Goal: Information Seeking & Learning: Learn about a topic

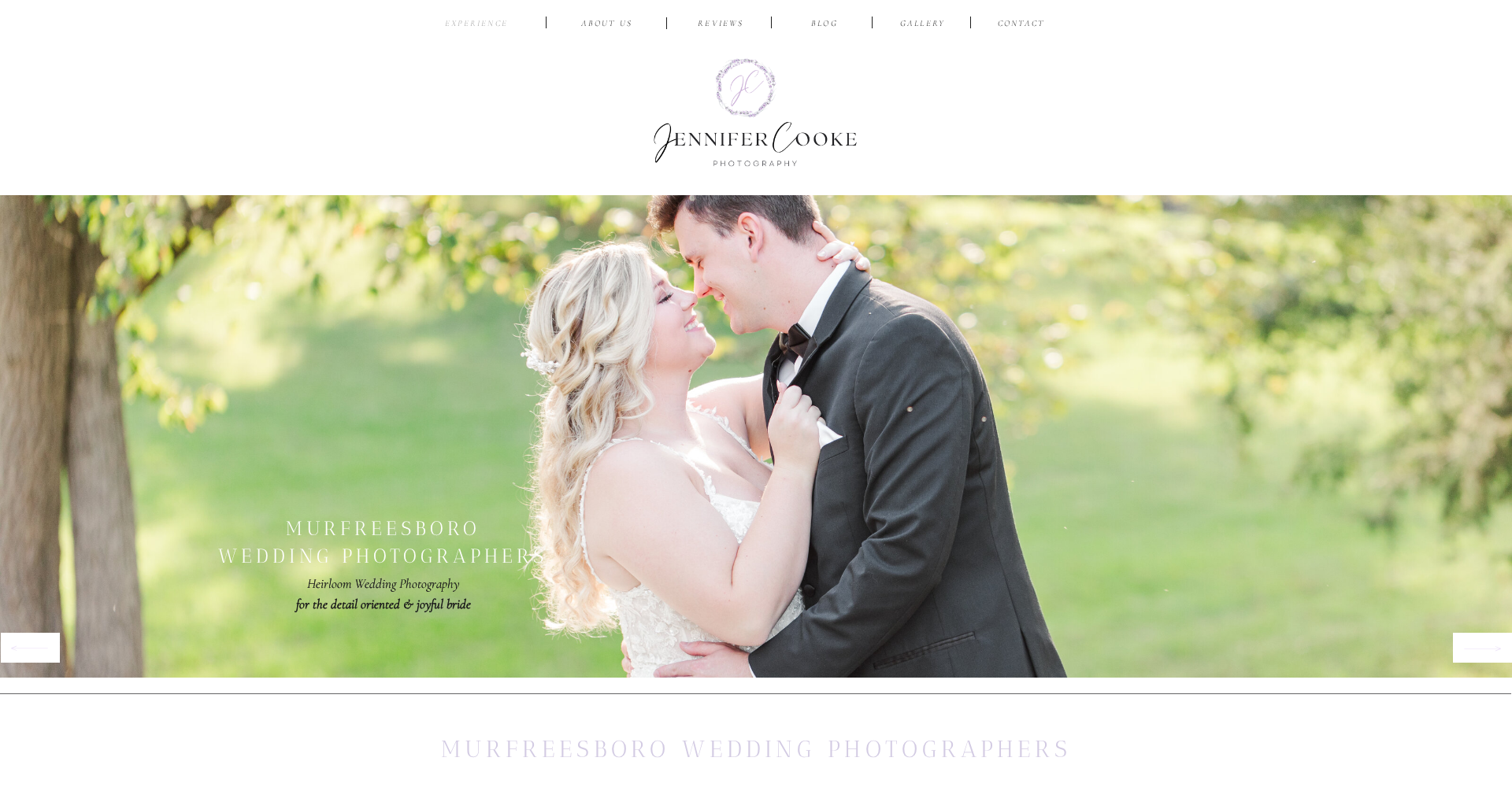
click at [485, 20] on nav "EXPERIENCE" at bounding box center [476, 24] width 74 height 14
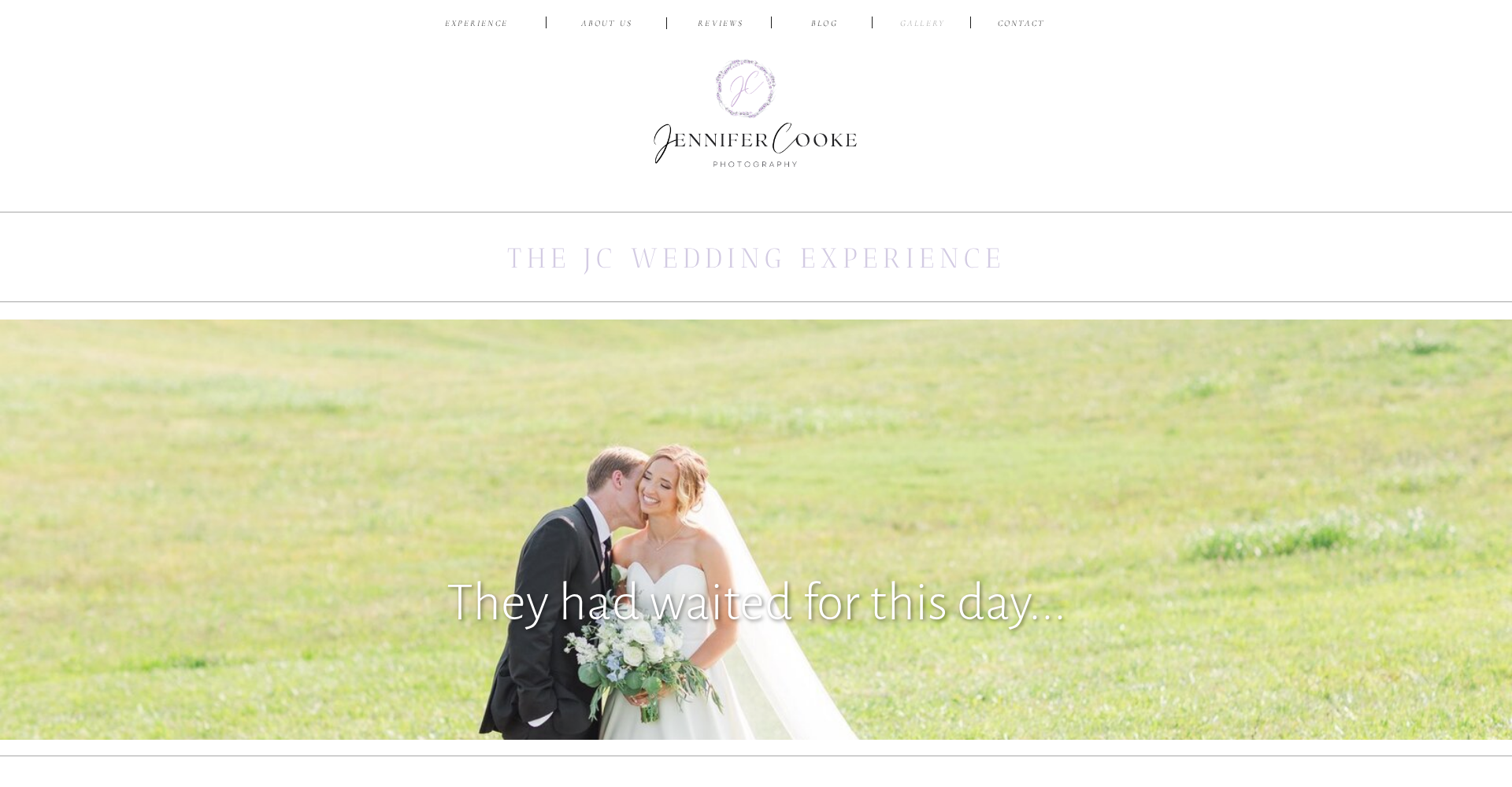
click at [925, 28] on nav "Gallery" at bounding box center [922, 24] width 53 height 14
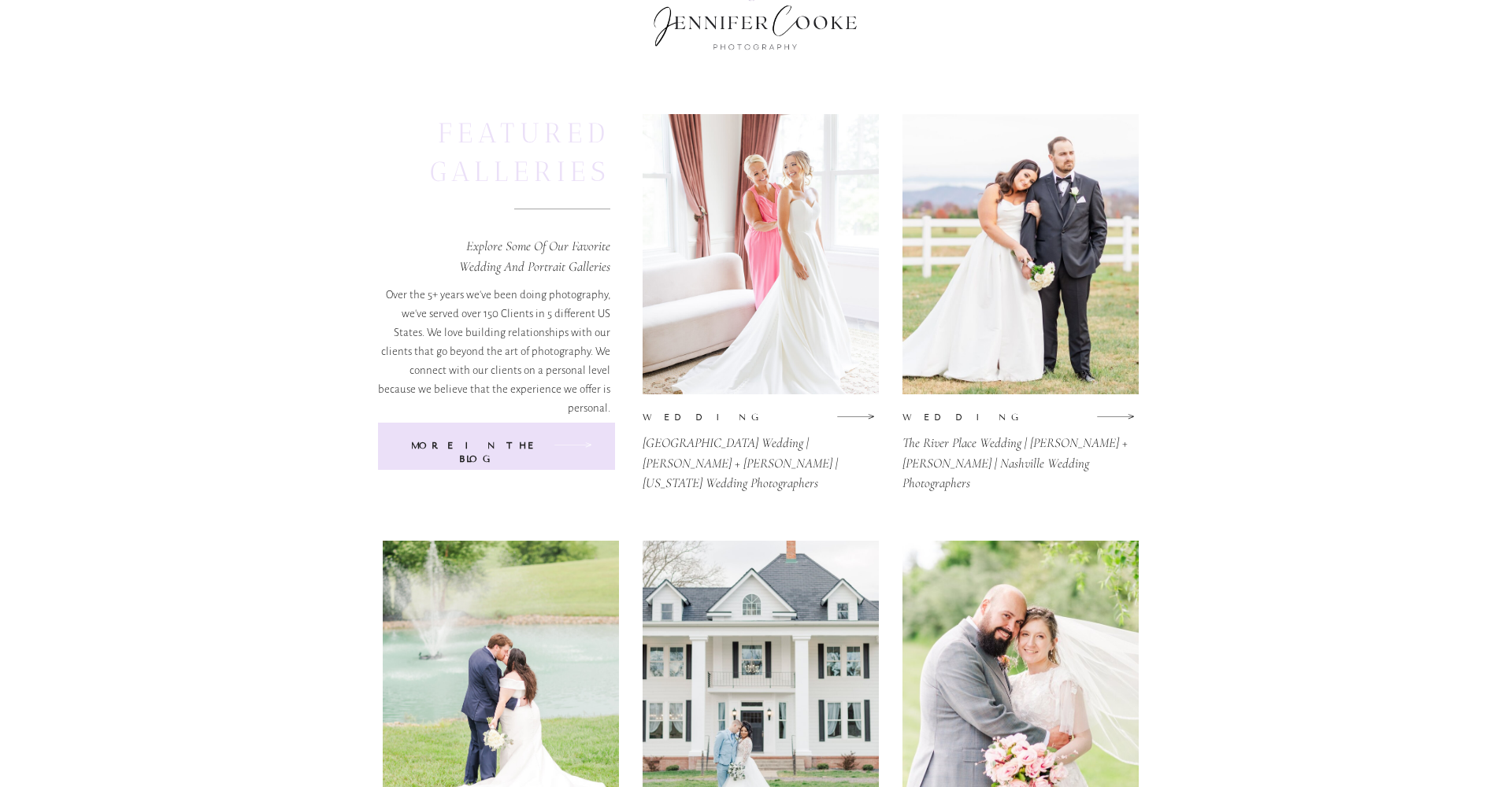
scroll to position [122, 0]
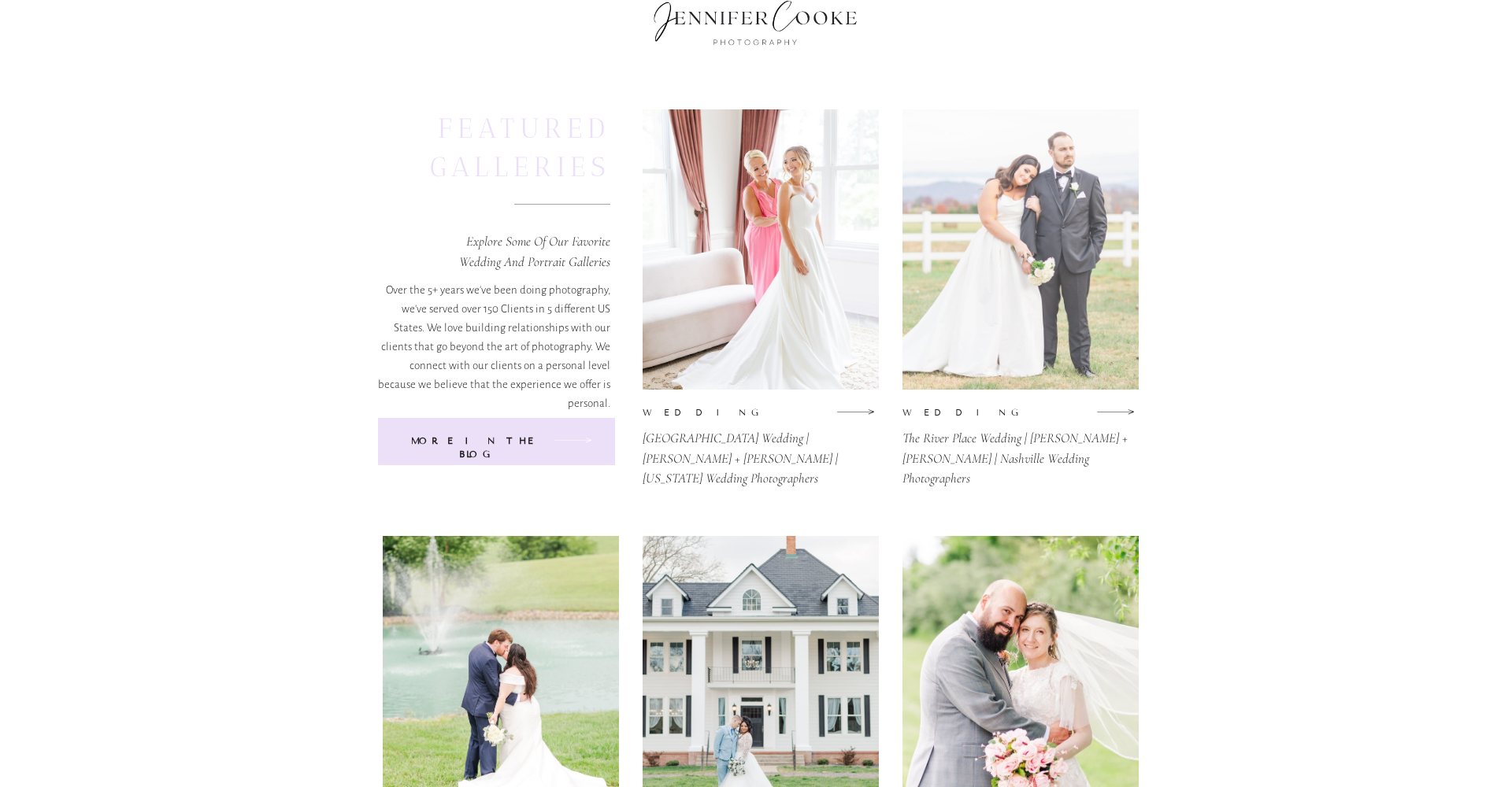
click at [1039, 152] on div at bounding box center [1021, 249] width 237 height 280
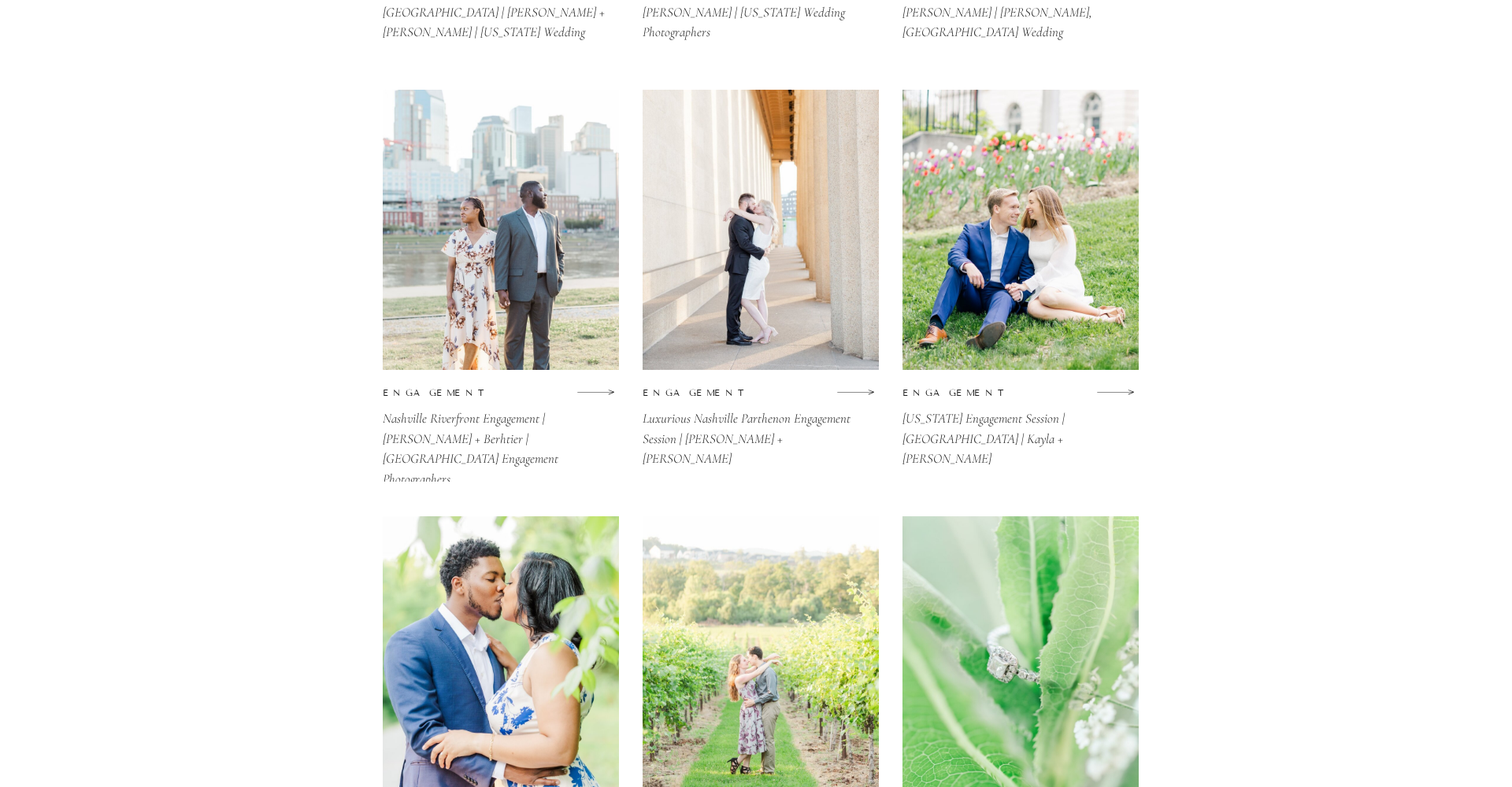
scroll to position [1418, 0]
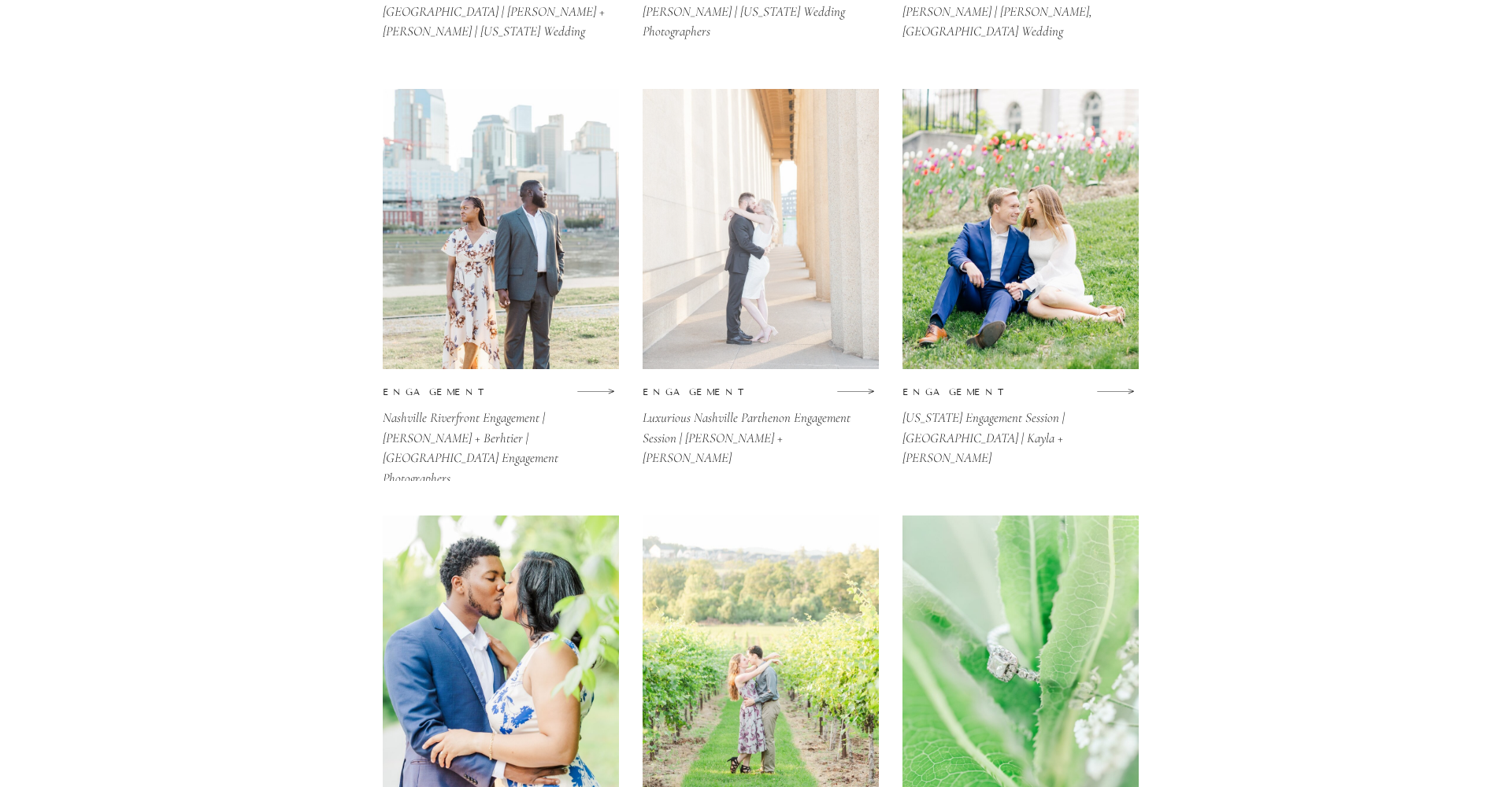
click at [714, 215] on div at bounding box center [760, 229] width 237 height 280
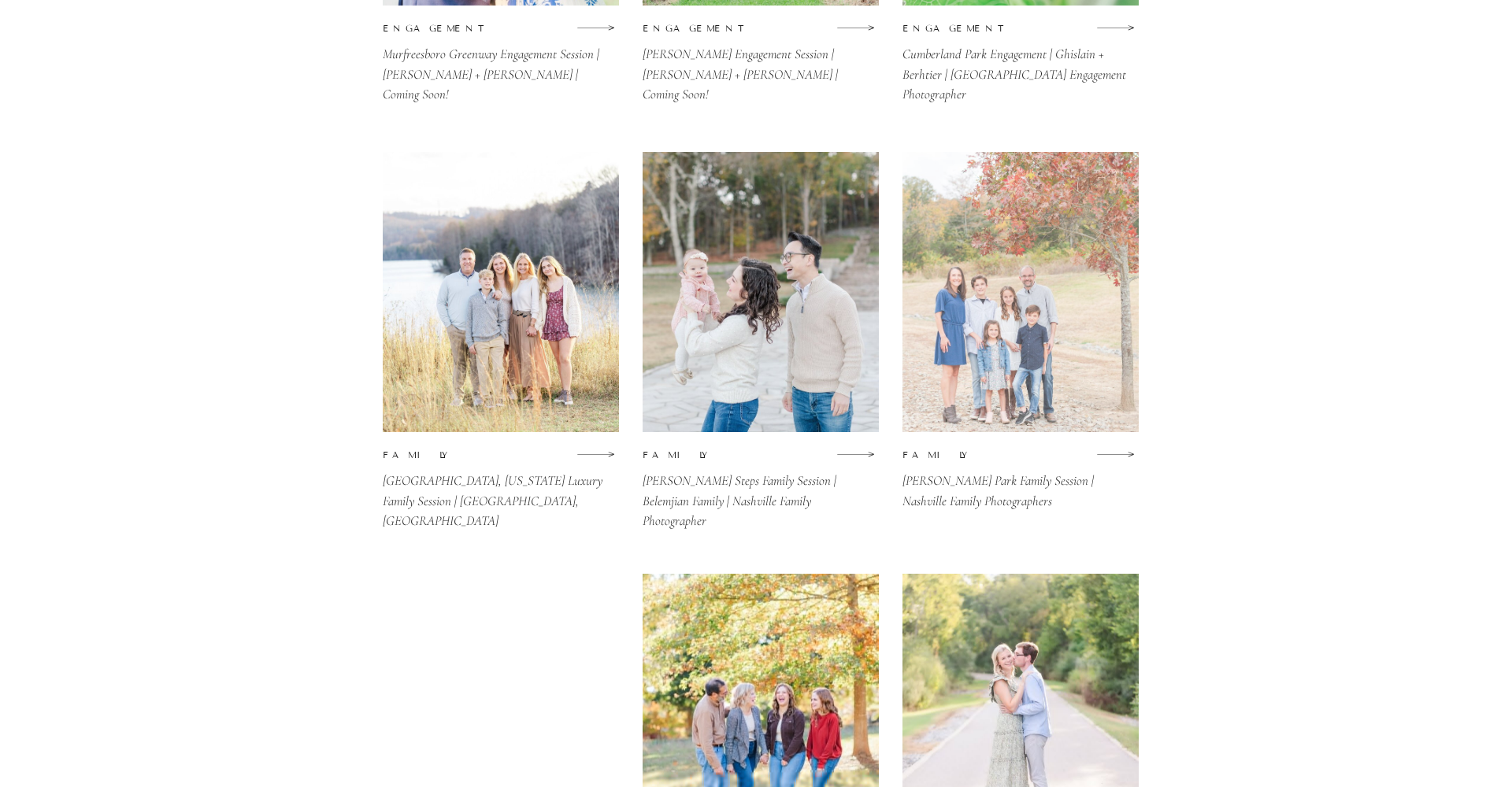
scroll to position [2208, 0]
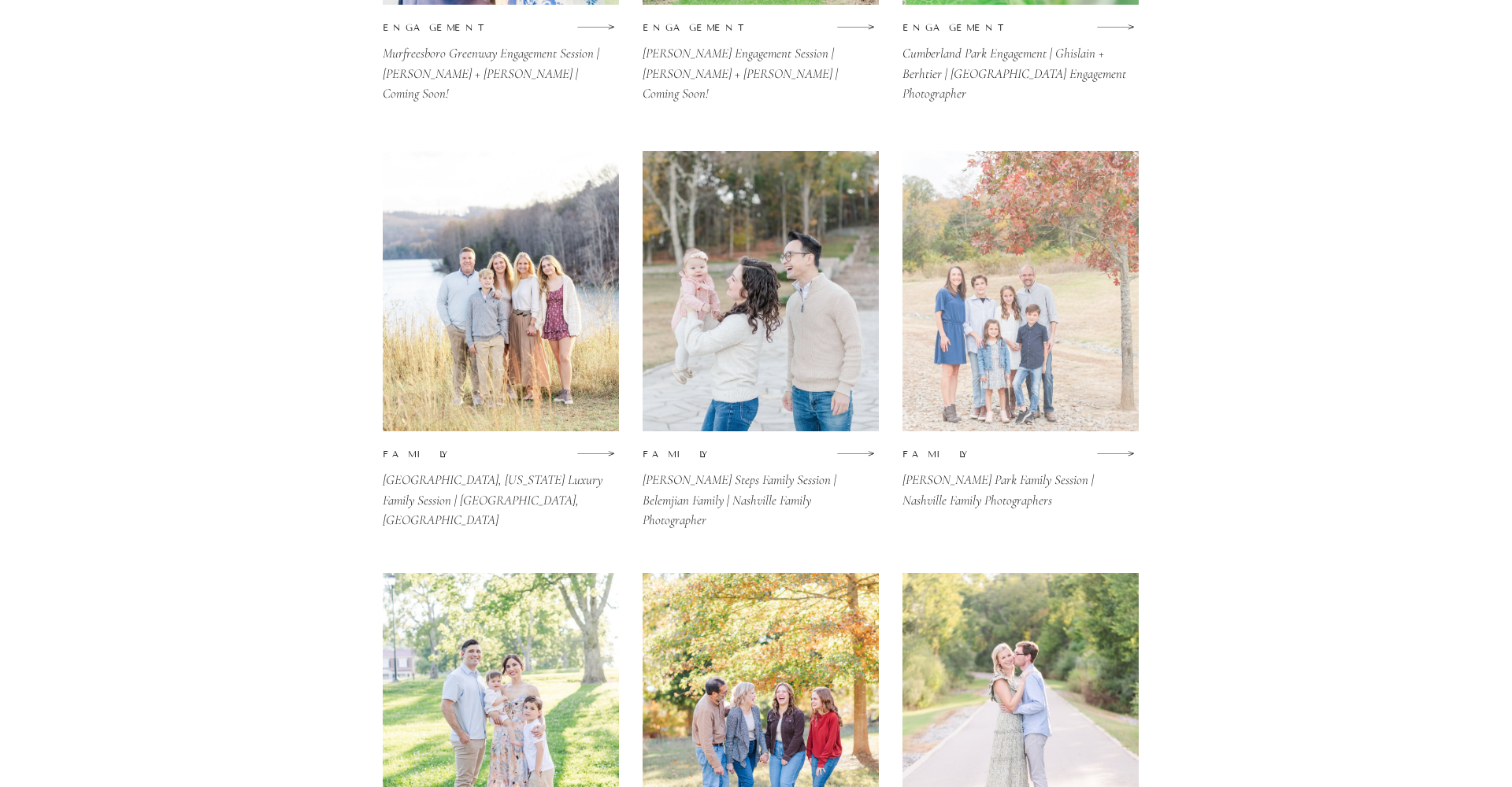
click at [1077, 339] on div at bounding box center [1021, 292] width 237 height 280
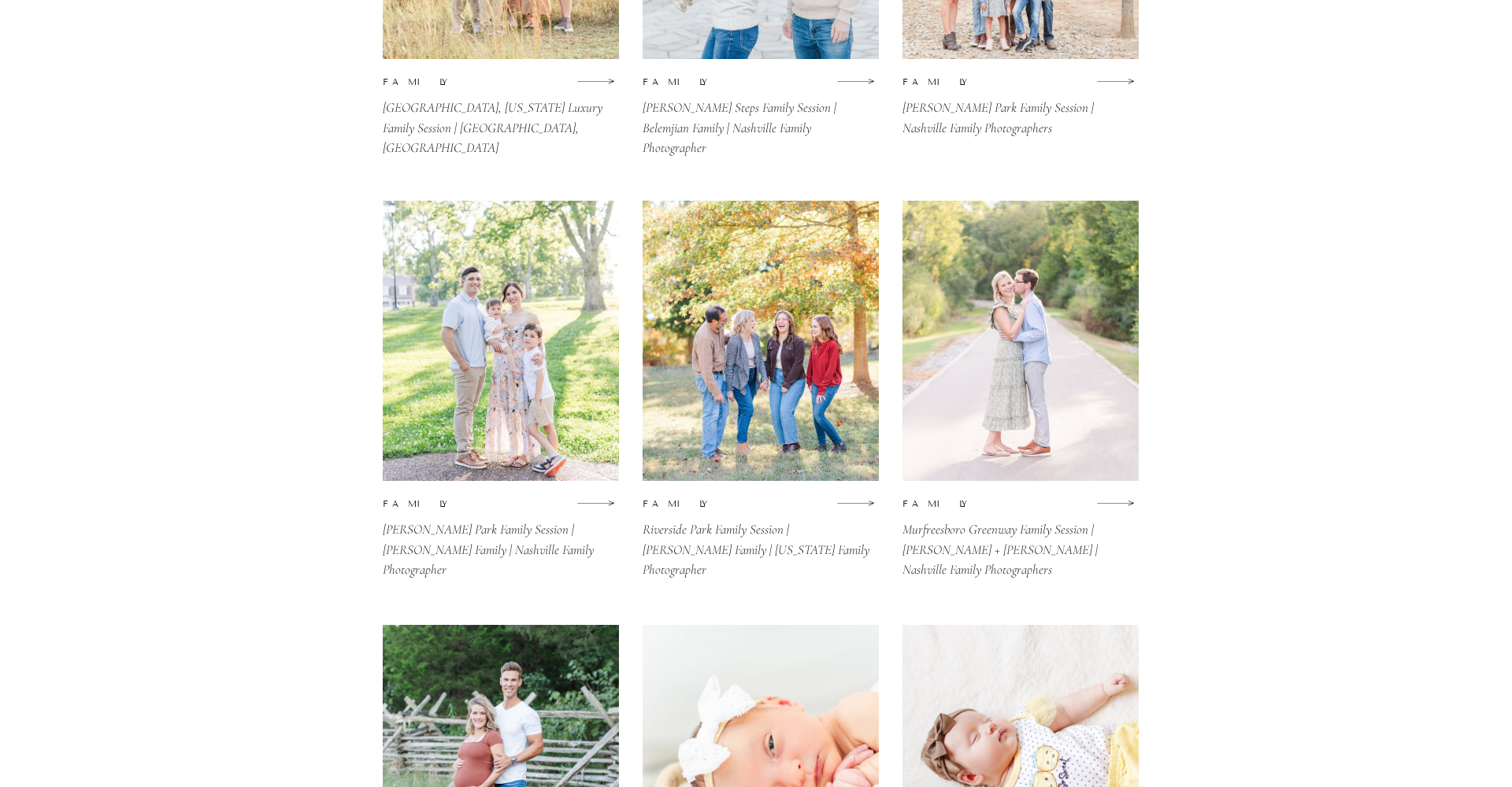
scroll to position [2594, 0]
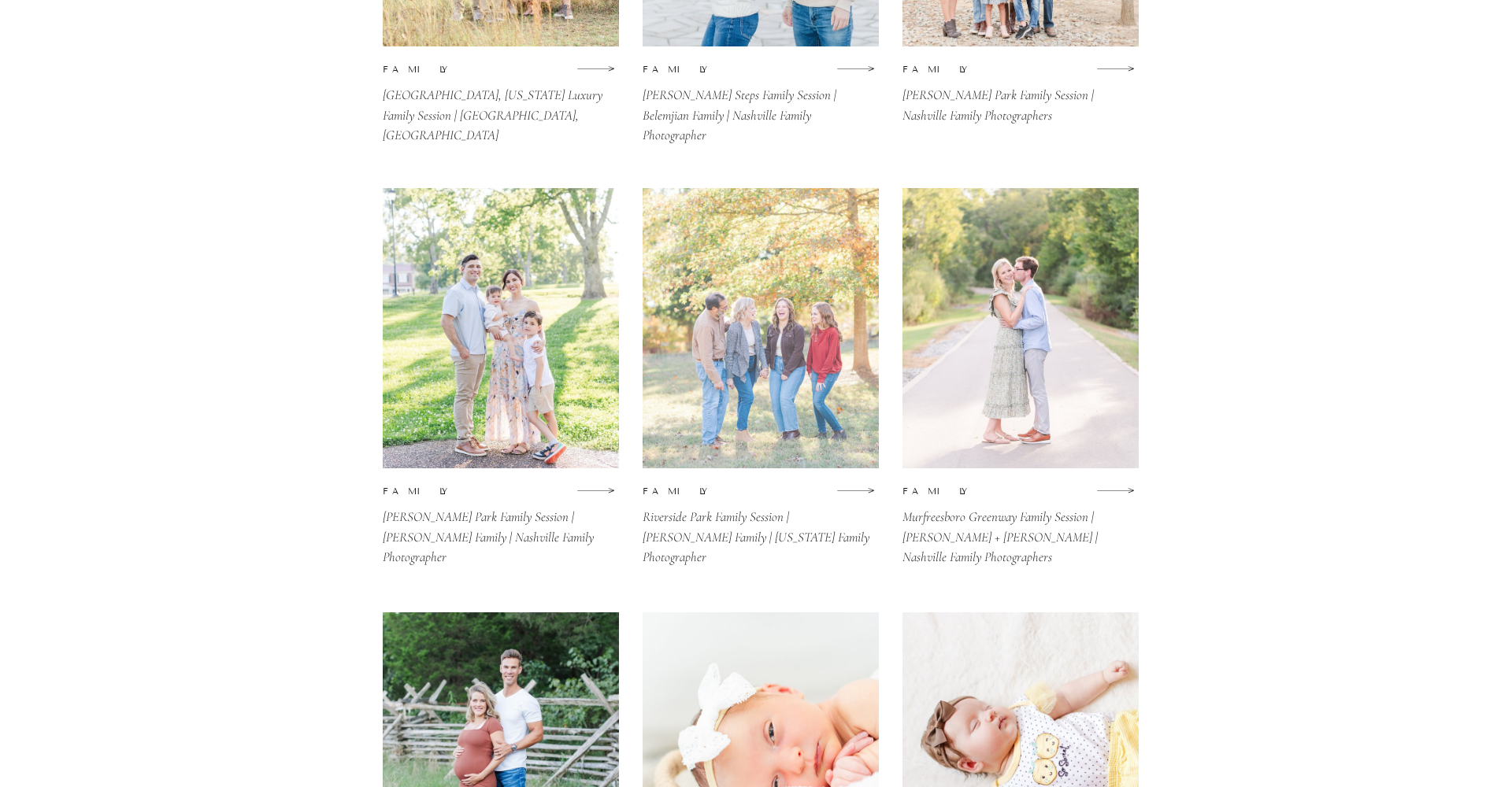
click at [774, 303] on div at bounding box center [760, 328] width 237 height 280
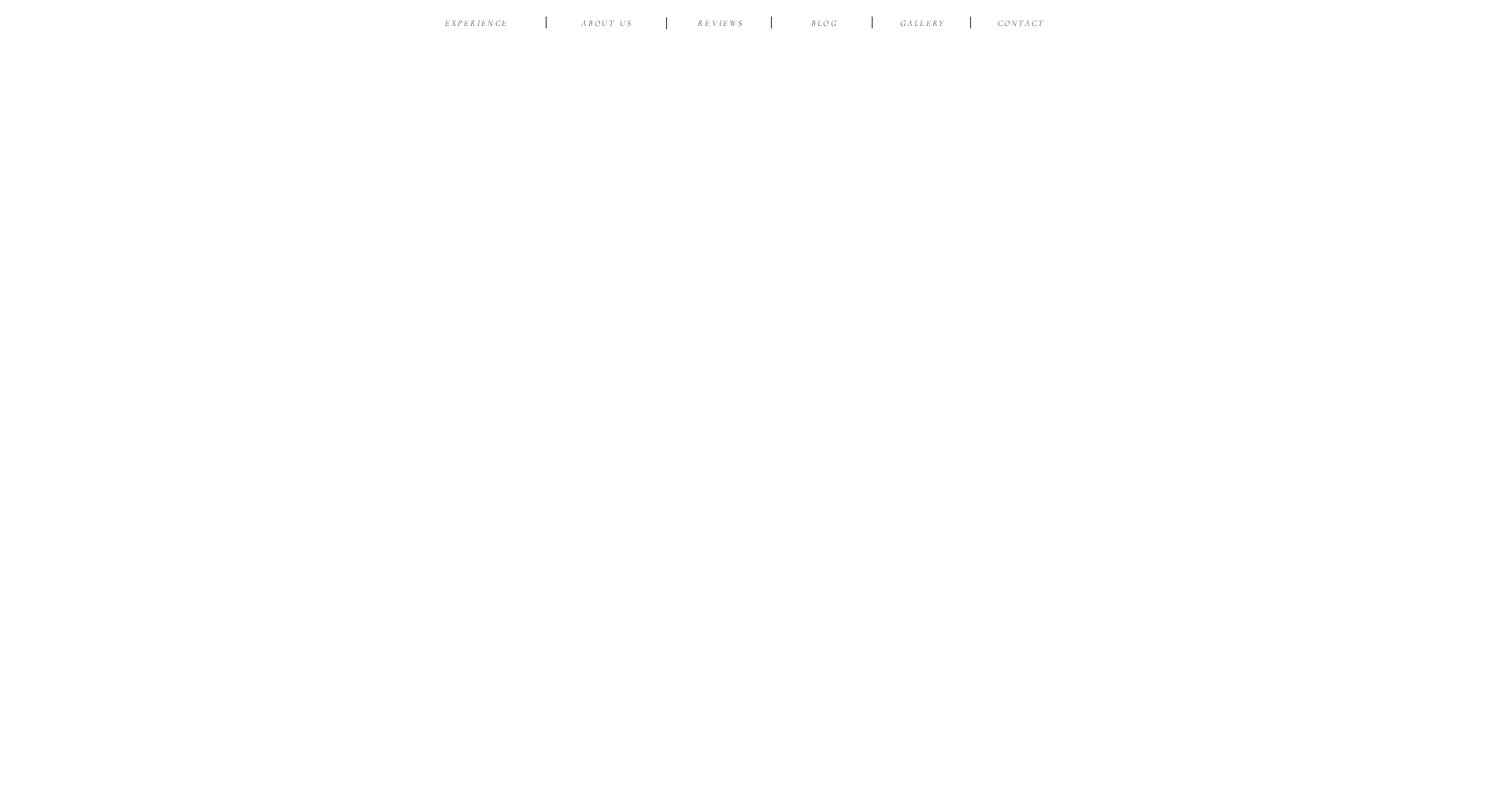
scroll to position [14877, 0]
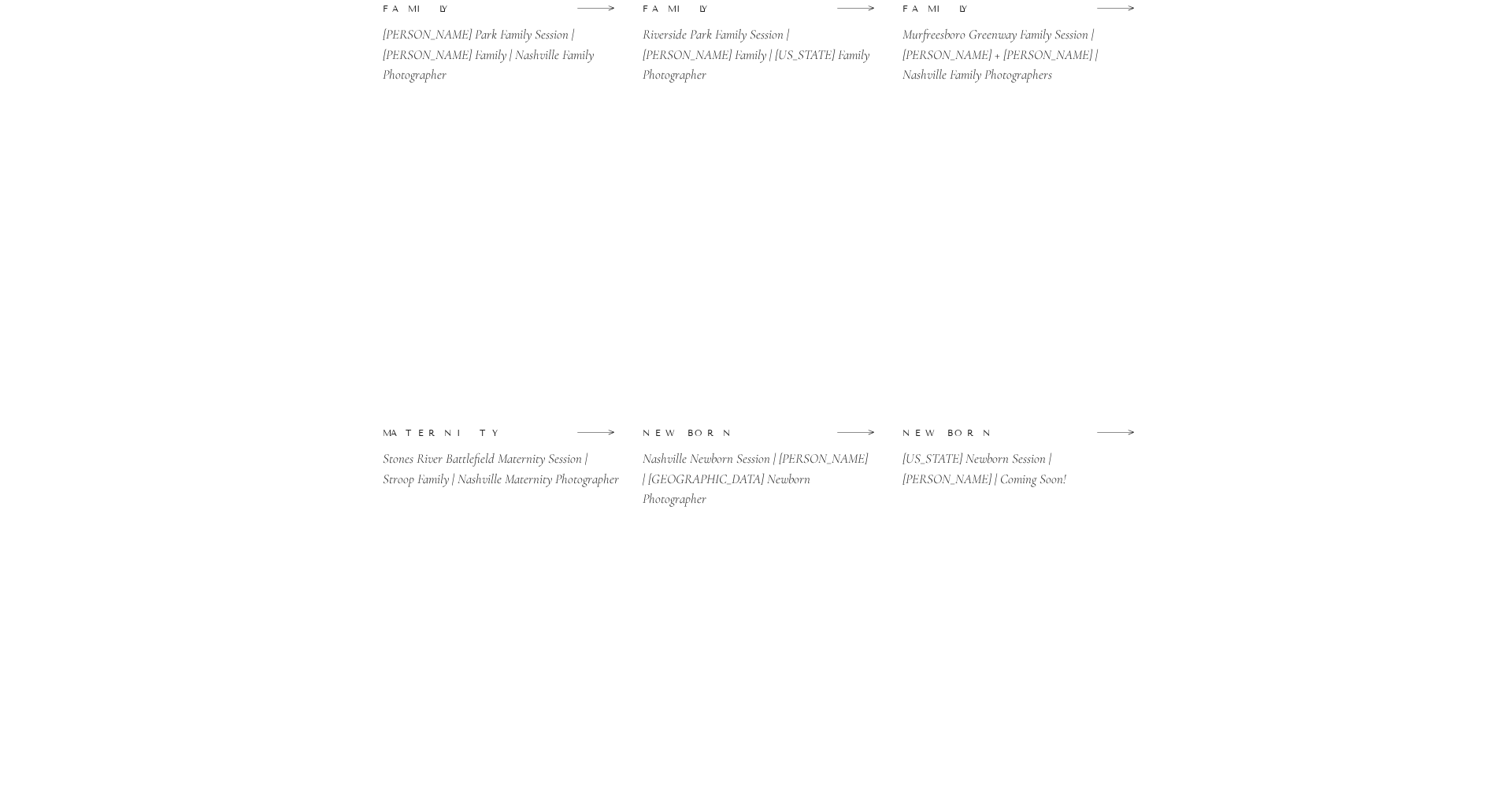
scroll to position [3204, 0]
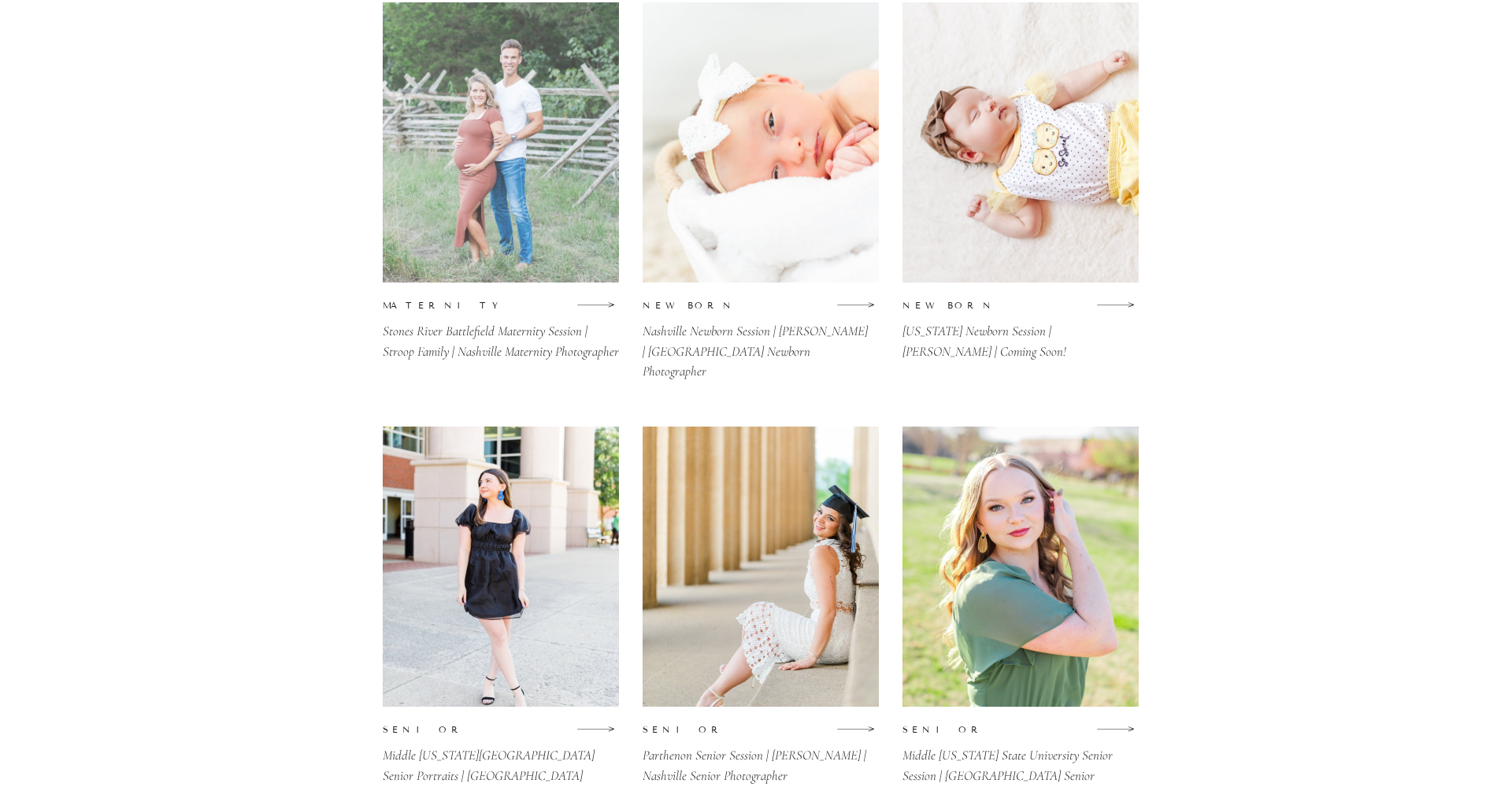
click at [466, 215] on div at bounding box center [500, 142] width 237 height 280
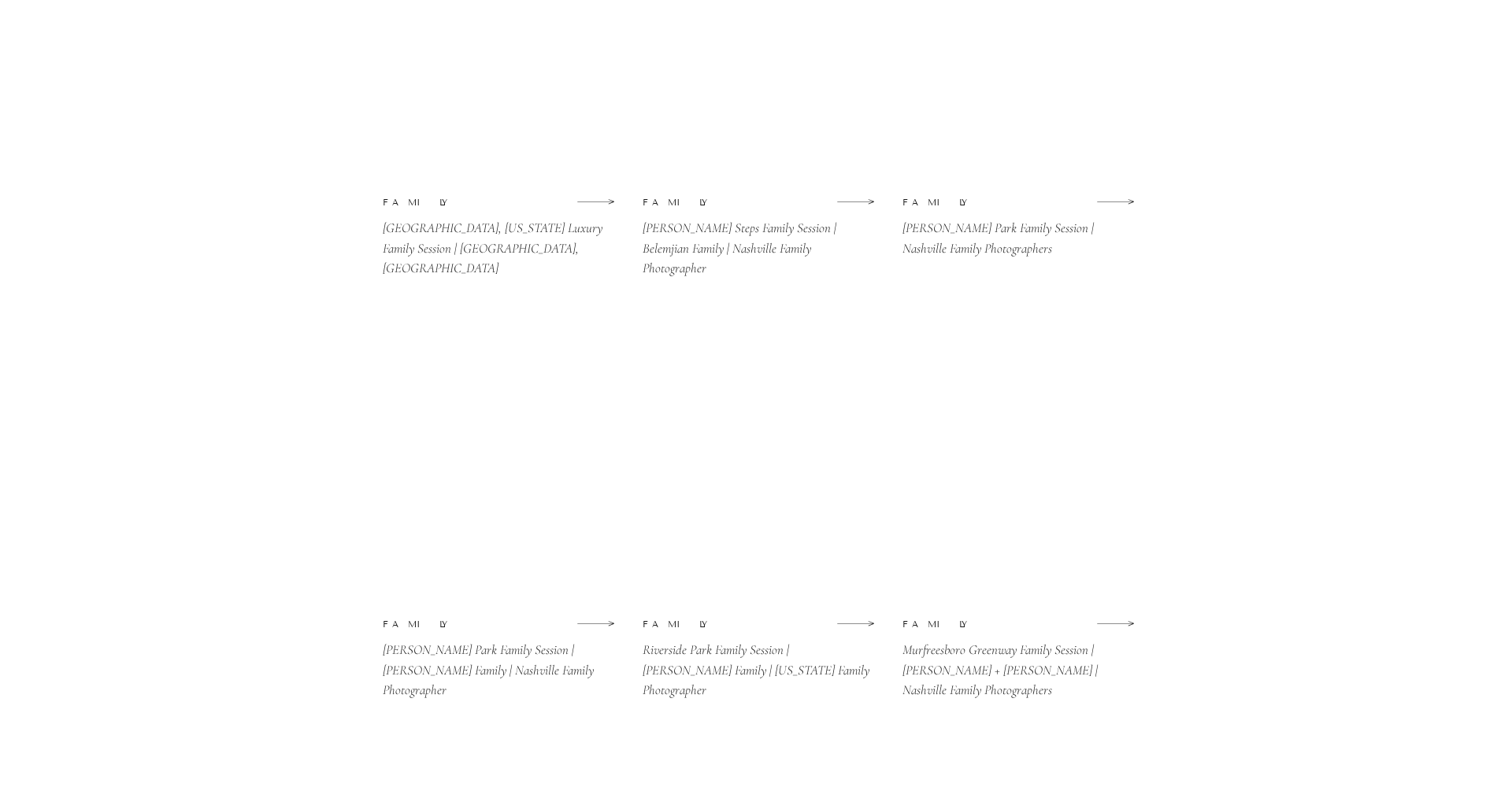
scroll to position [2462, 0]
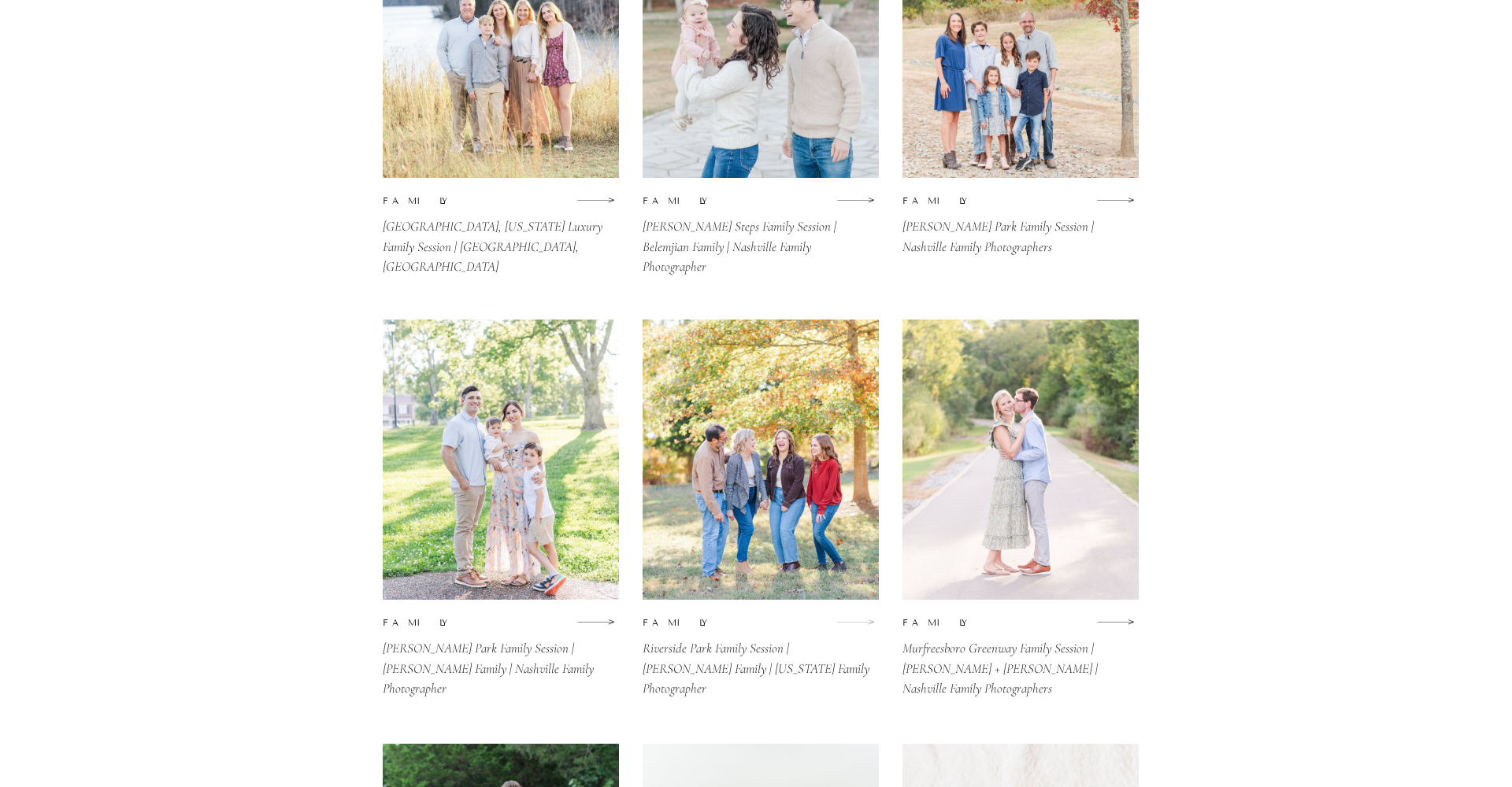
click at [861, 625] on icon at bounding box center [855, 622] width 39 height 19
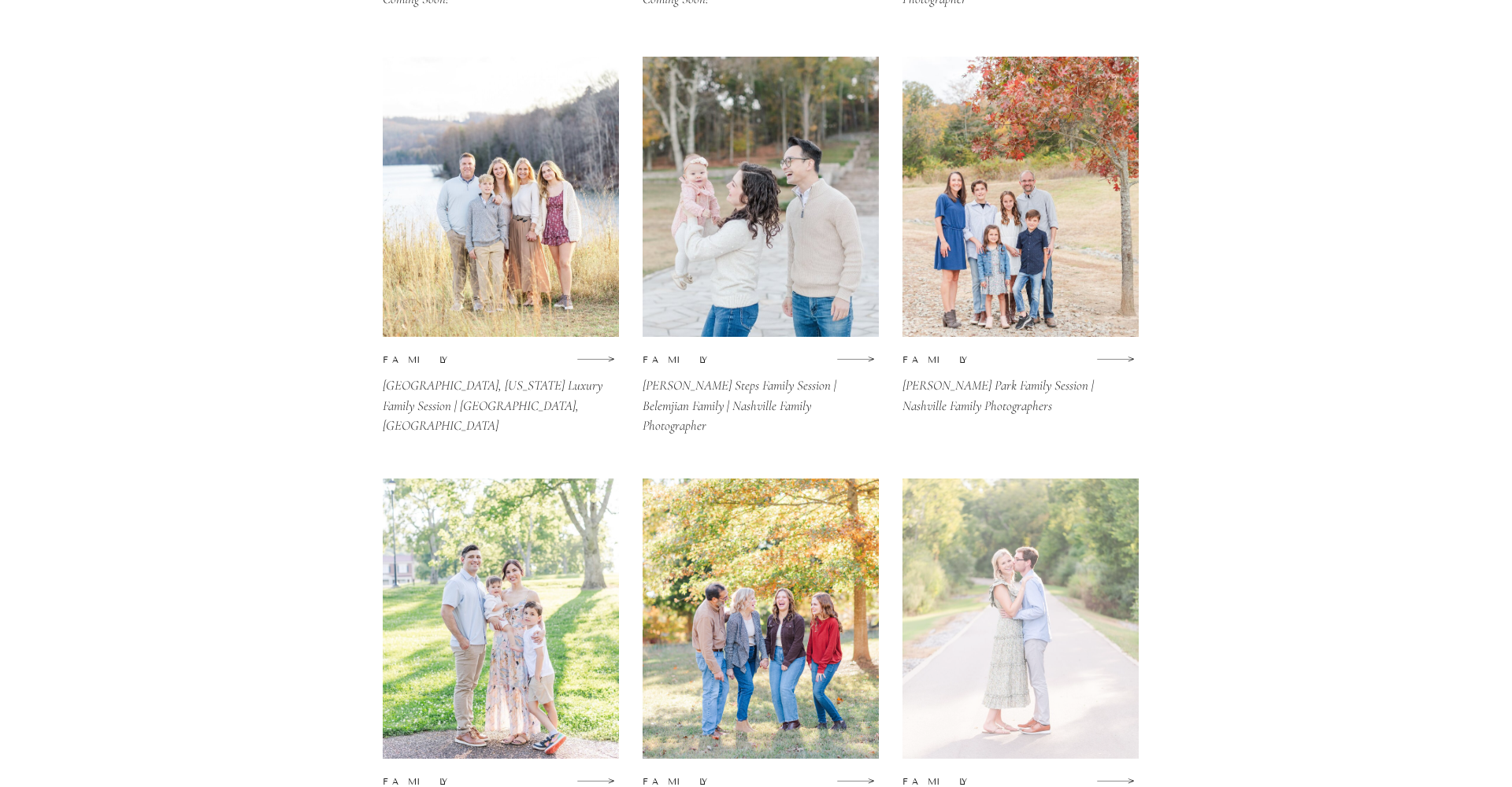
scroll to position [2260, 0]
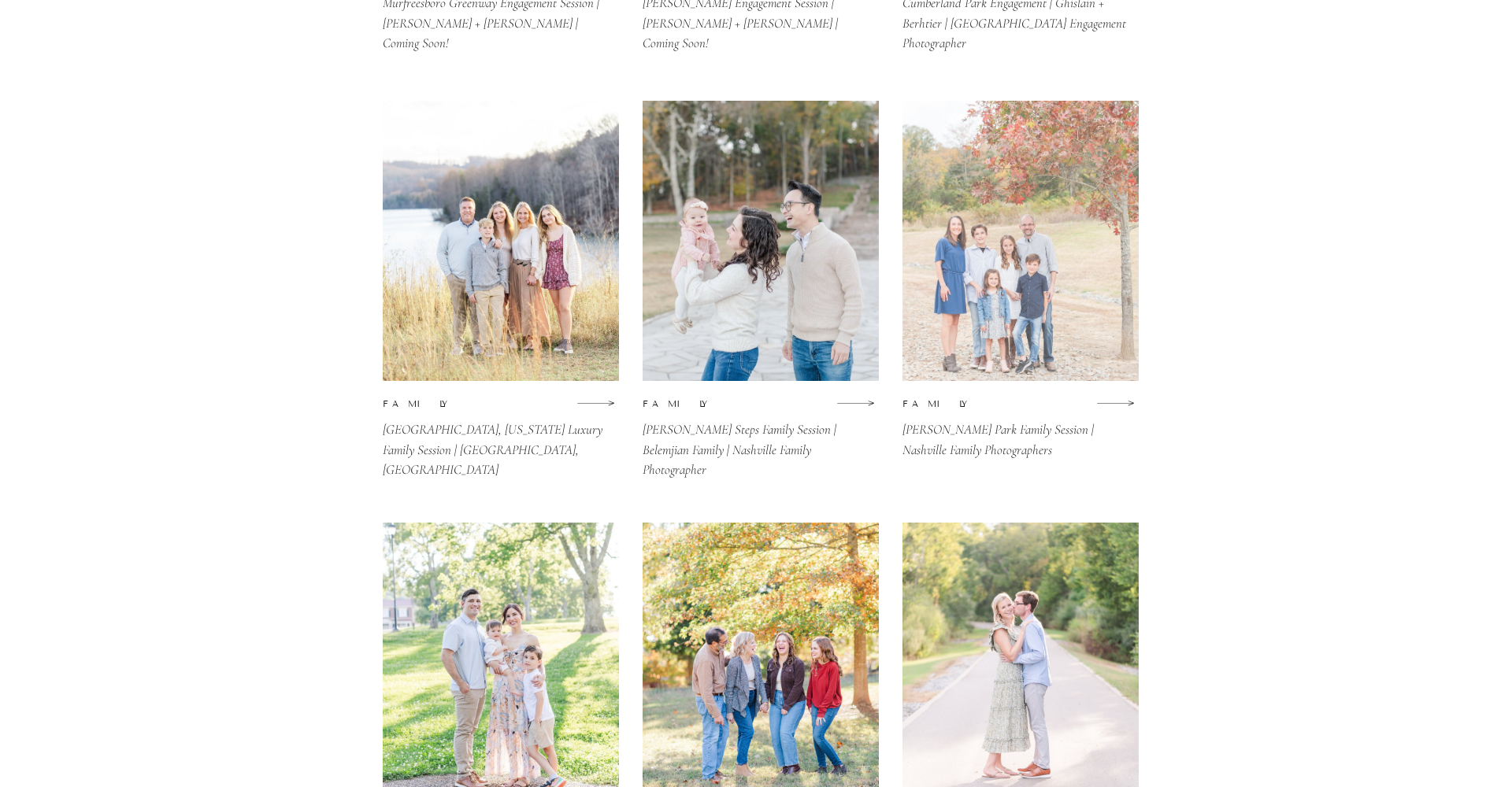
click at [1041, 252] on div at bounding box center [1021, 240] width 237 height 280
